Goal: Task Accomplishment & Management: Use online tool/utility

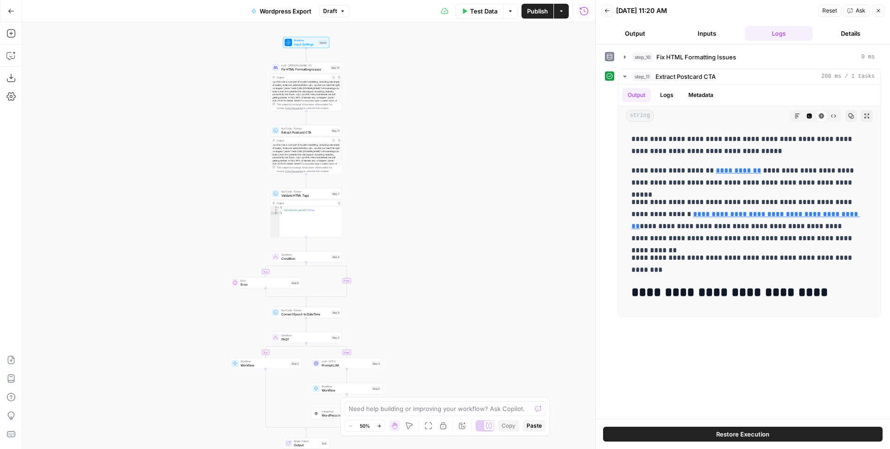
drag, startPoint x: 415, startPoint y: 136, endPoint x: 415, endPoint y: 156, distance: 19.5
click at [415, 156] on div "true true false false Workflow Input Settings Inputs LLM · [PERSON_NAME] 4.5 Fi…" at bounding box center [308, 235] width 573 height 427
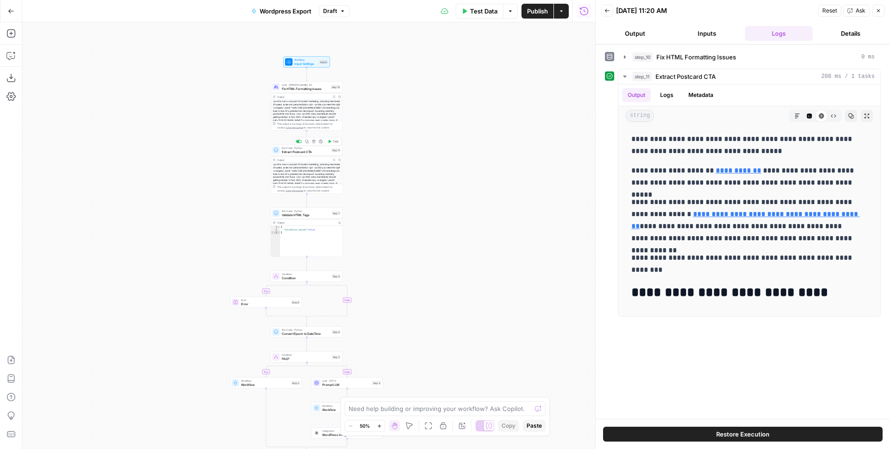
click at [305, 150] on span "Extract Postcard CTA" at bounding box center [306, 151] width 48 height 5
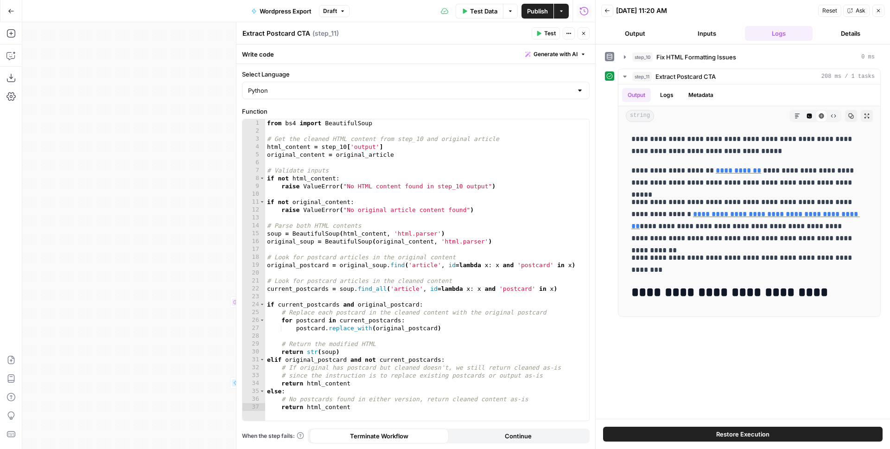
click at [581, 33] on icon "button" at bounding box center [584, 34] width 6 height 6
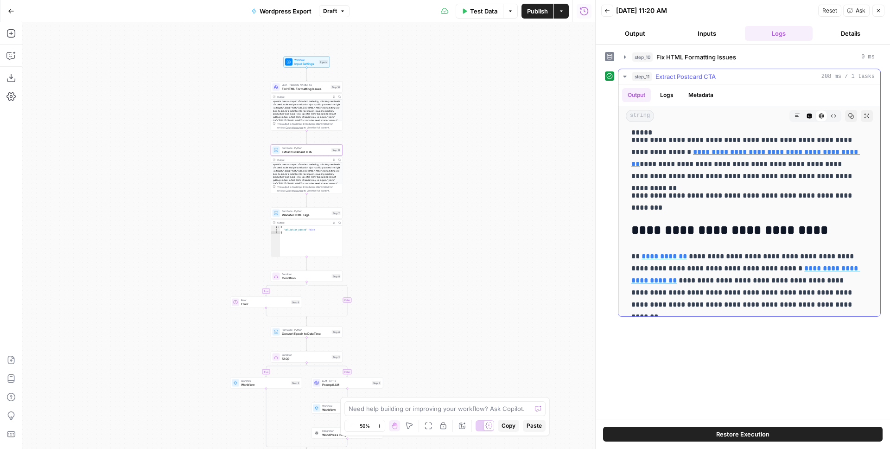
scroll to position [117, 0]
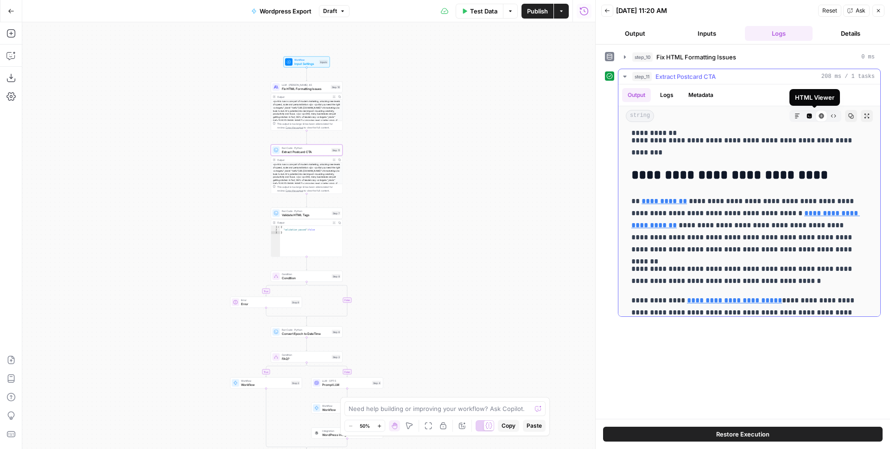
click at [805, 117] on button "Code Editor" at bounding box center [809, 116] width 12 height 12
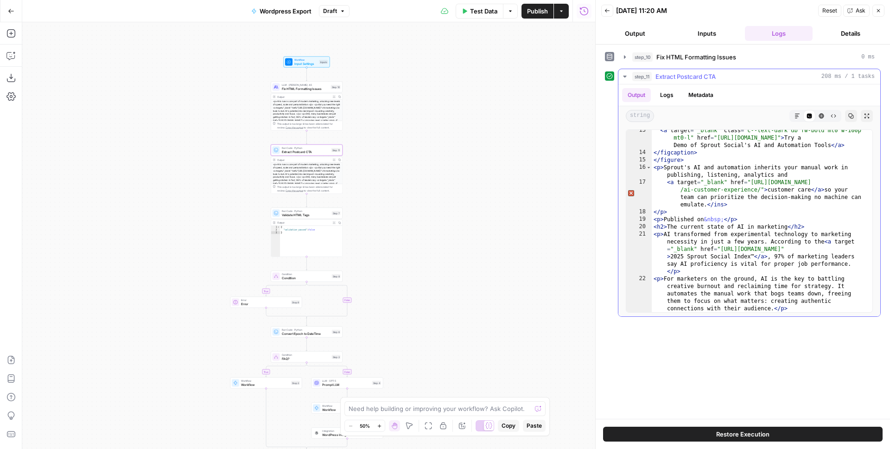
scroll to position [344, 0]
type textarea "**********"
click at [701, 205] on div "< a target = "_blank" class = "c--text-dark db fw-bold mt0 w-100p mt0-l" href =…" at bounding box center [759, 251] width 214 height 249
click at [712, 33] on button "Inputs" at bounding box center [707, 33] width 68 height 15
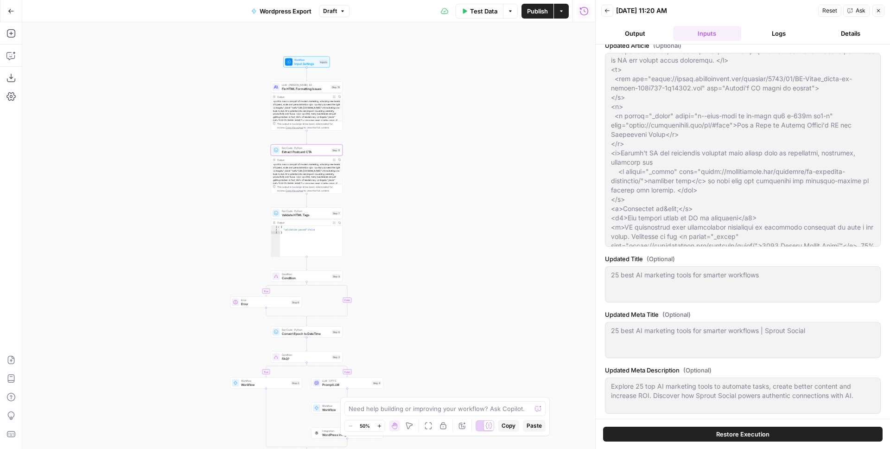
scroll to position [400, 0]
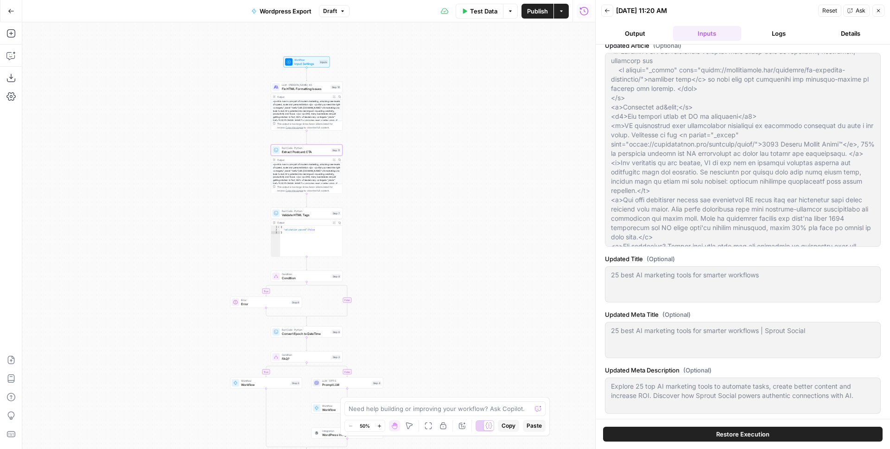
click at [850, 29] on button "Details" at bounding box center [850, 33] width 68 height 15
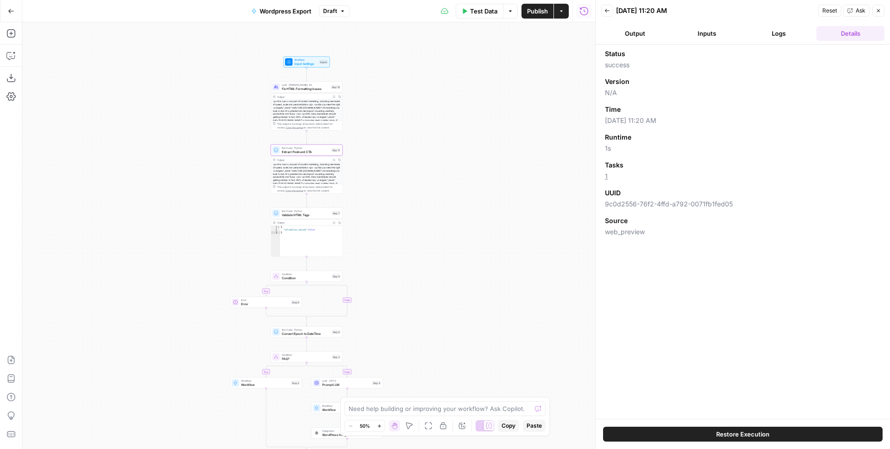
scroll to position [0, 0]
click at [701, 271] on div "Status success Version N/A Time [DATE] 11:20 AM Runtime 1s Tasks 1 UUID 9c0d255…" at bounding box center [743, 232] width 294 height 374
click at [609, 194] on span "UUID" at bounding box center [613, 192] width 16 height 9
click at [654, 203] on span "9c0d2556-76f2-4ffd-a792-0071fb1fed05" at bounding box center [743, 203] width 276 height 9
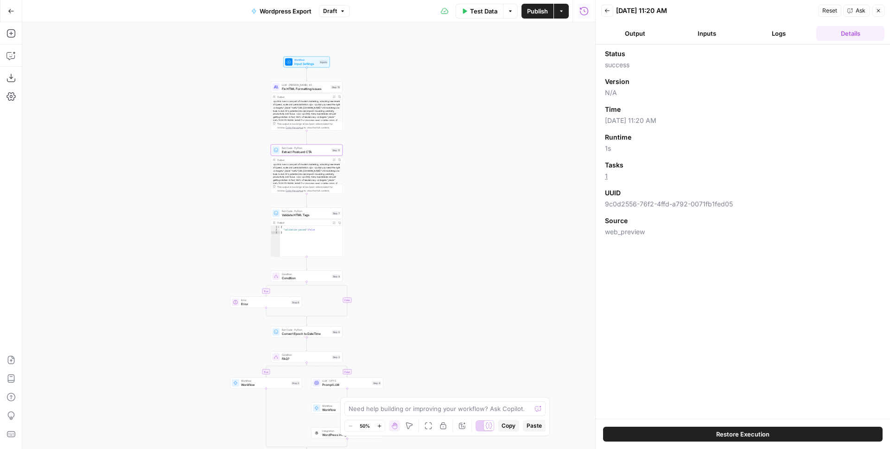
click at [654, 203] on span "9c0d2556-76f2-4ffd-a792-0071fb1fed05" at bounding box center [743, 203] width 276 height 9
click at [439, 117] on div "true true false false Workflow Input Settings Inputs LLM · [PERSON_NAME] 4.5 Fi…" at bounding box center [308, 235] width 573 height 427
